Goal: Information Seeking & Learning: Check status

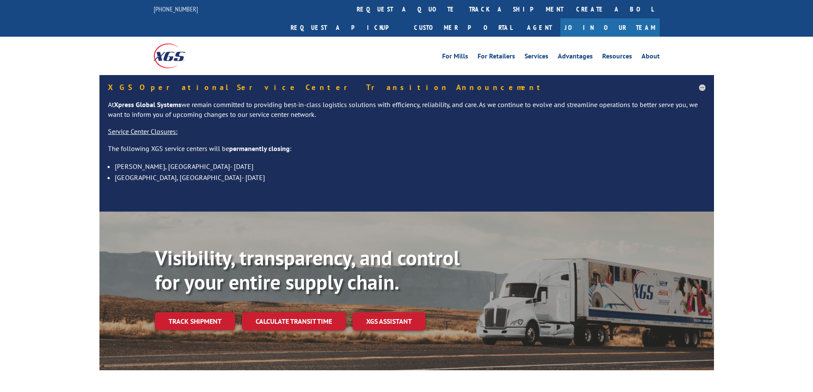
click at [193, 324] on div "Visibility, transparency, and control for your entire supply chain. Track shipm…" at bounding box center [434, 305] width 559 height 119
click at [200, 312] on link "Track shipment" at bounding box center [195, 321] width 80 height 18
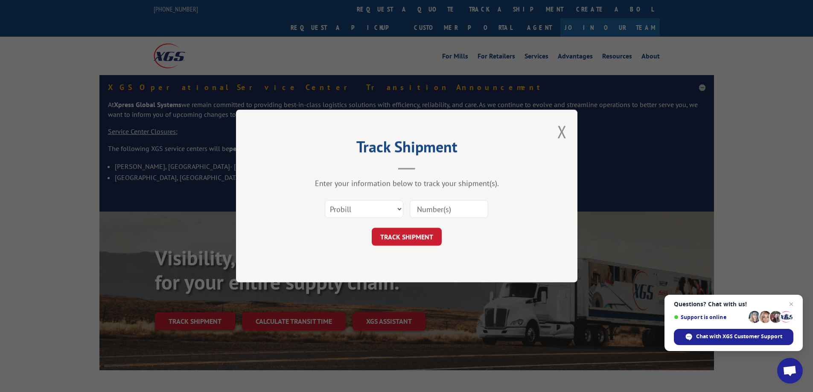
paste input "17547300"
type input "17547300"
click at [419, 235] on button "TRACK SHIPMENT" at bounding box center [407, 237] width 70 height 18
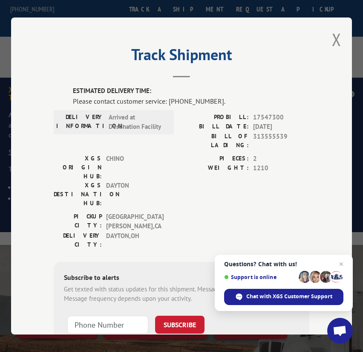
drag, startPoint x: 293, startPoint y: 169, endPoint x: 280, endPoint y: 84, distance: 86.2
click at [293, 169] on div "PIECES: 2 WEIGHT: 1210" at bounding box center [246, 183] width 128 height 58
click at [267, 135] on span "313555539" at bounding box center [281, 141] width 56 height 18
